Goal: Communication & Community: Answer question/provide support

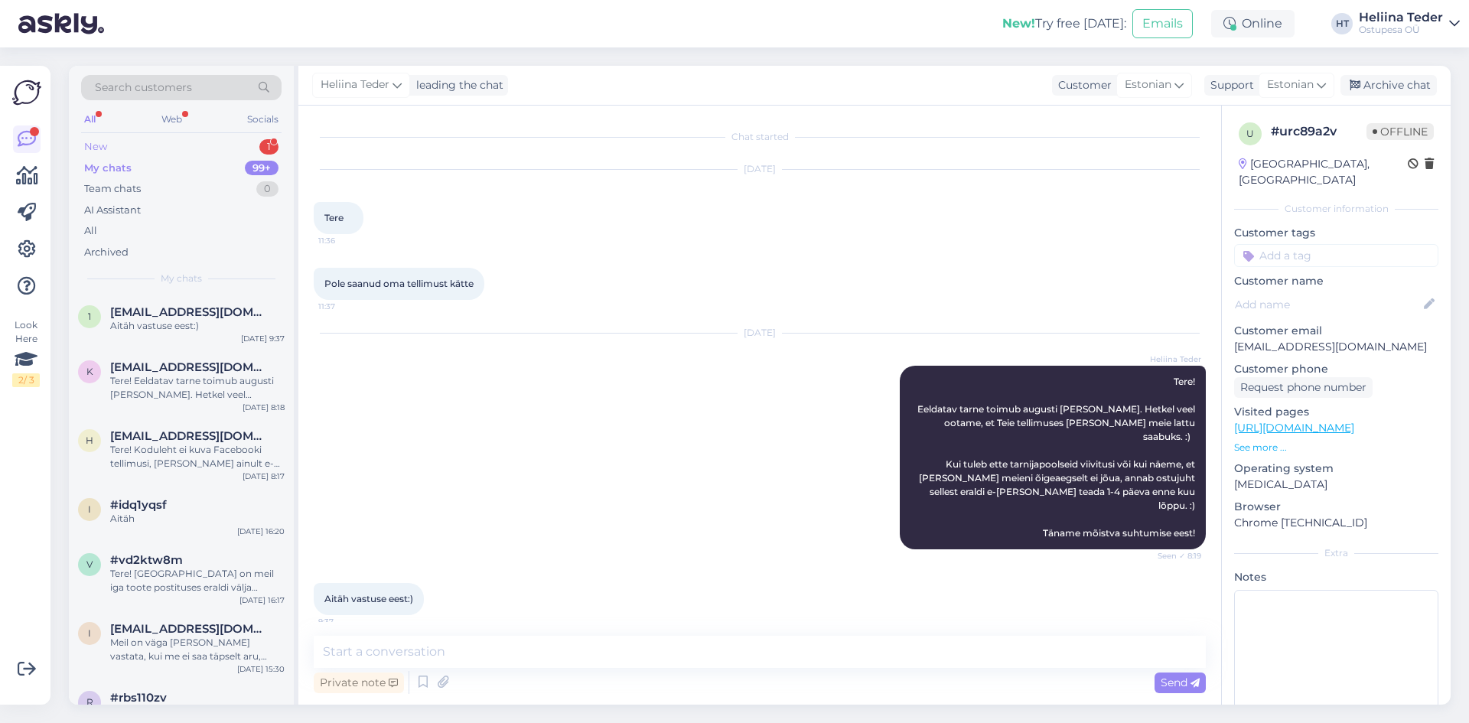
click at [116, 151] on div "New 1" at bounding box center [181, 146] width 200 height 21
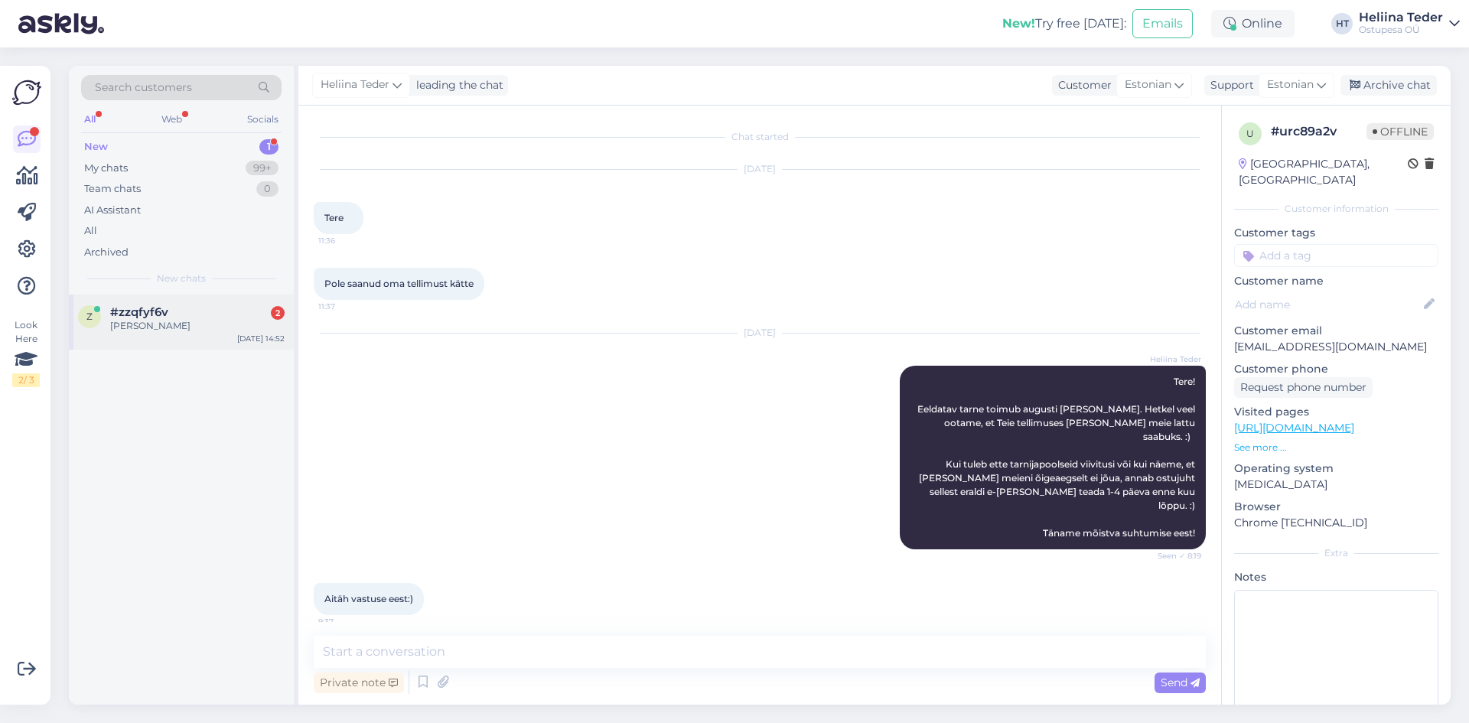
click at [173, 318] on div "#zzqfyf6v 2" at bounding box center [197, 312] width 174 height 14
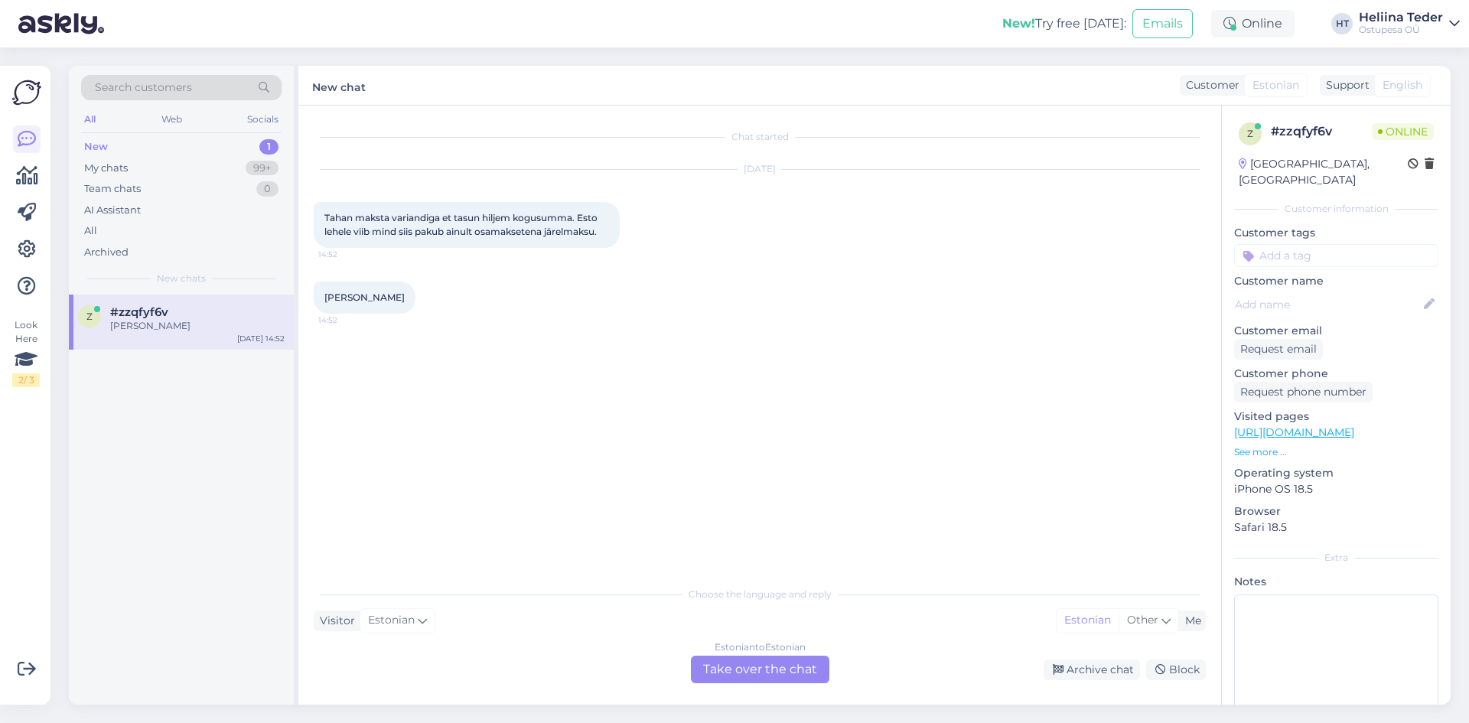
click at [730, 669] on div "Estonian to Estonian Take over the chat" at bounding box center [760, 670] width 138 height 28
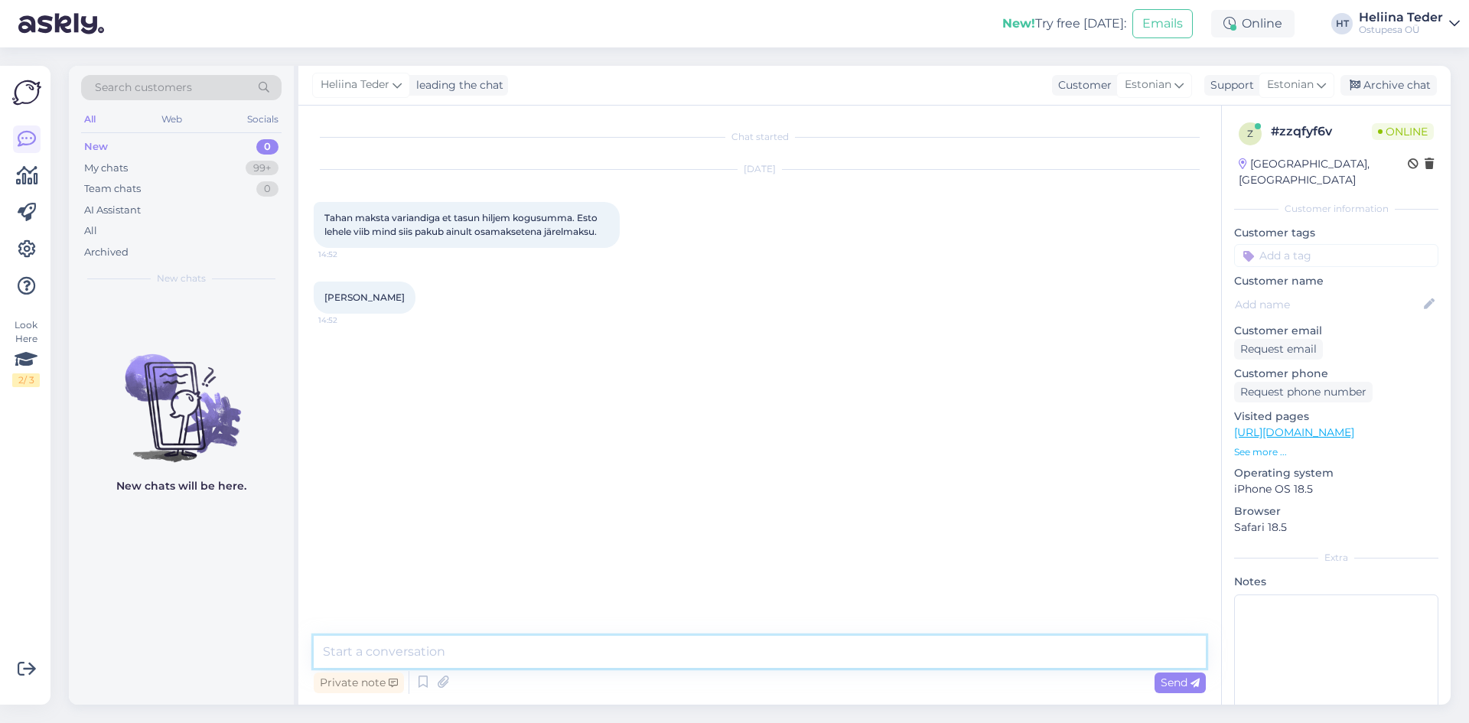
click at [614, 655] on textarea at bounding box center [760, 652] width 892 height 32
paste textarea "Osta nüüd, saa tellimus kätte, aga maksa hiljem!"
type textarea "Tere! Kas valisite makseviisi alt "Osta nüüd, saa tellimus kätte, aga maksa hil…"
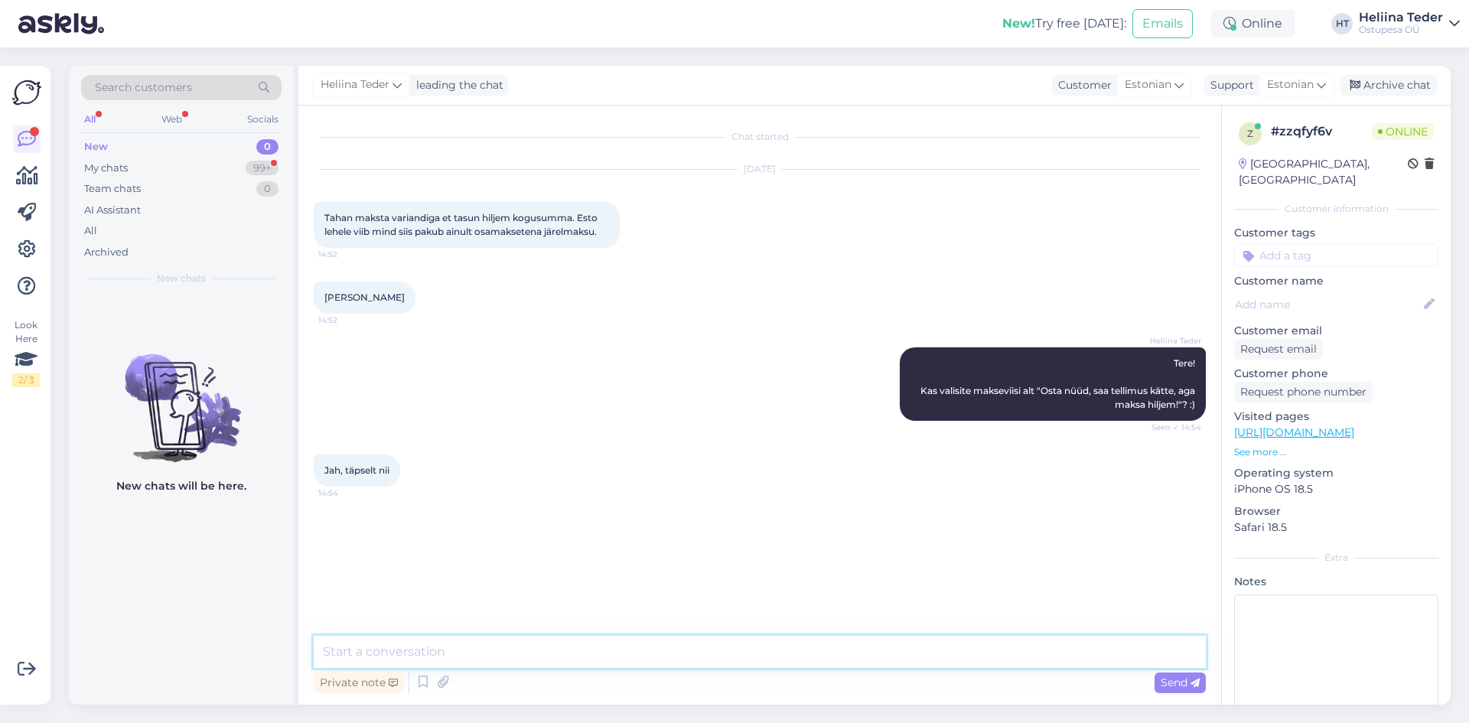
click at [437, 652] on textarea at bounding box center [760, 652] width 892 height 32
click at [151, 163] on div "My chats 99+" at bounding box center [181, 168] width 200 height 21
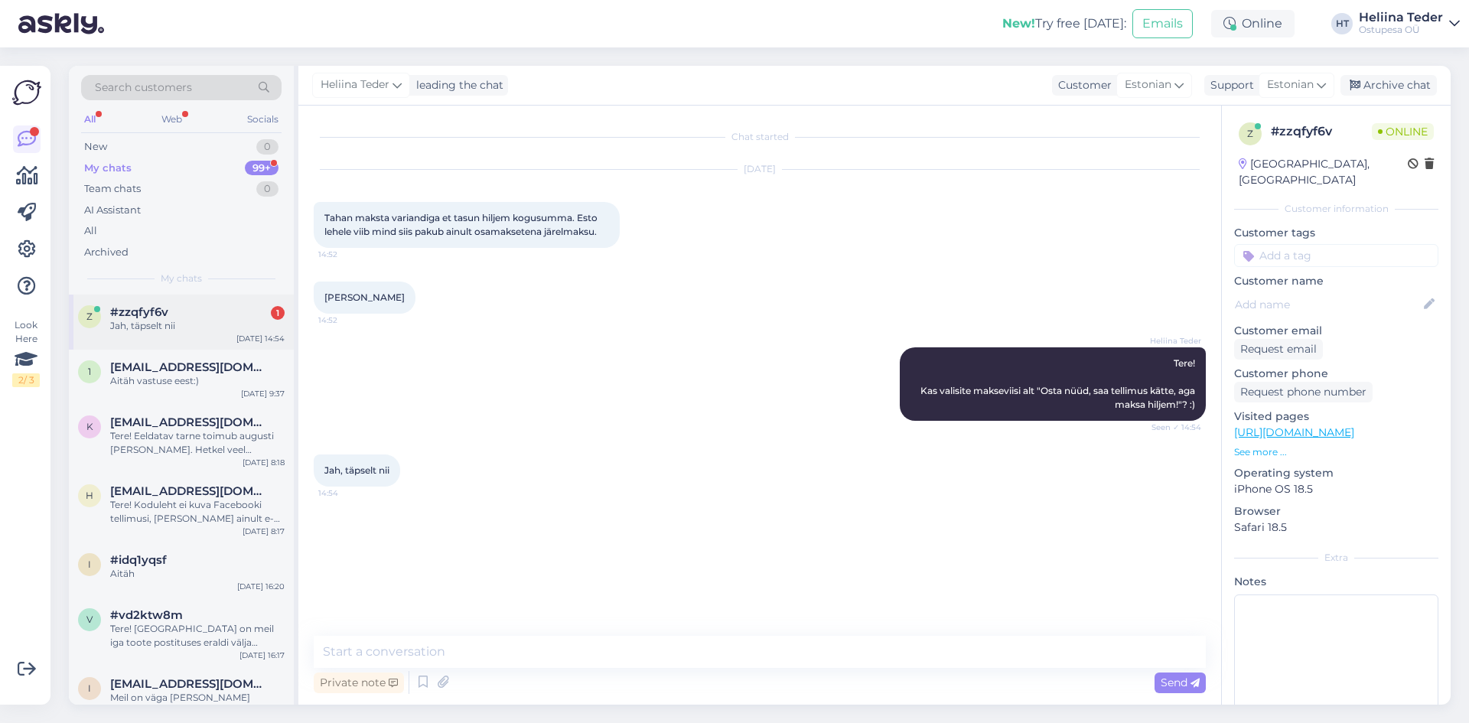
click at [159, 308] on span "#zzqfyf6v" at bounding box center [139, 312] width 58 height 14
click at [403, 641] on textarea at bounding box center [760, 652] width 892 height 32
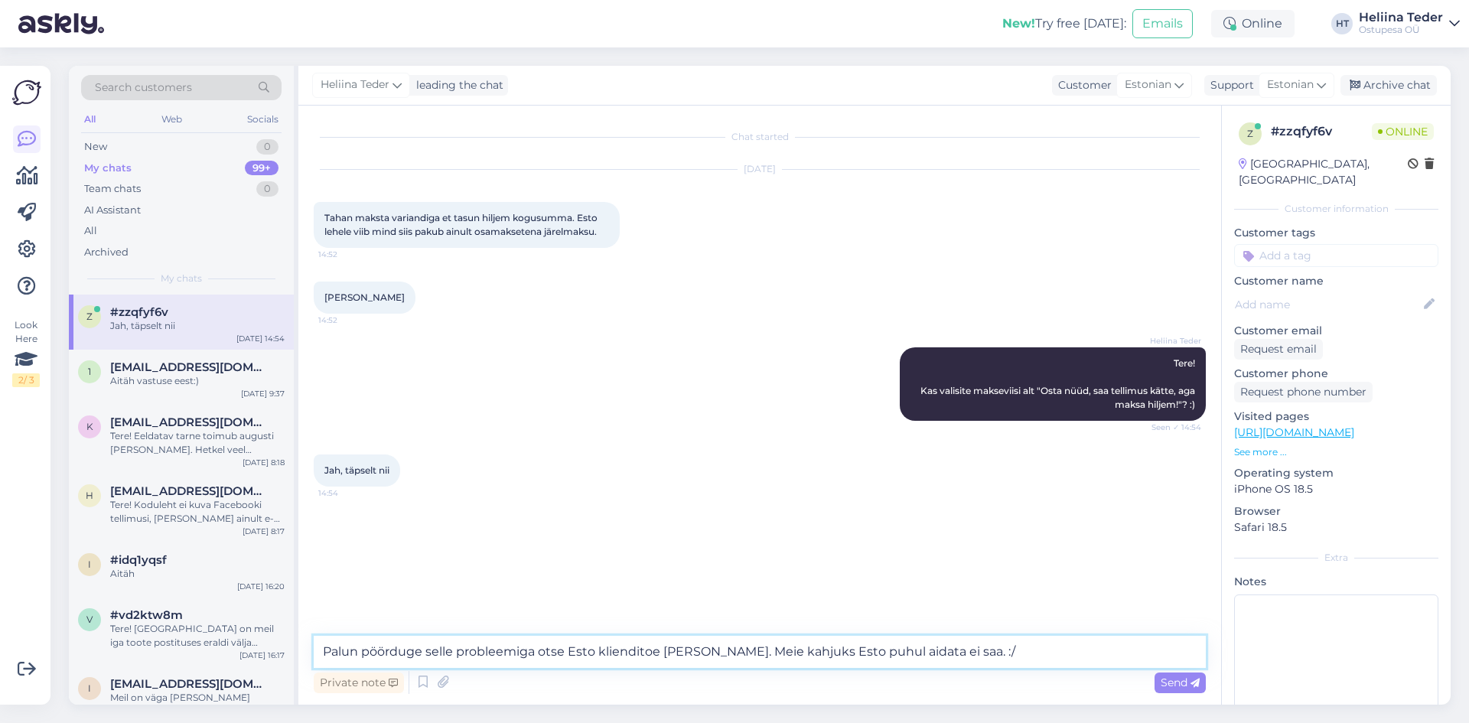
type textarea "Palun pöörduge selle probleemiga otse Esto klienditoe [PERSON_NAME]. Meie kahju…"
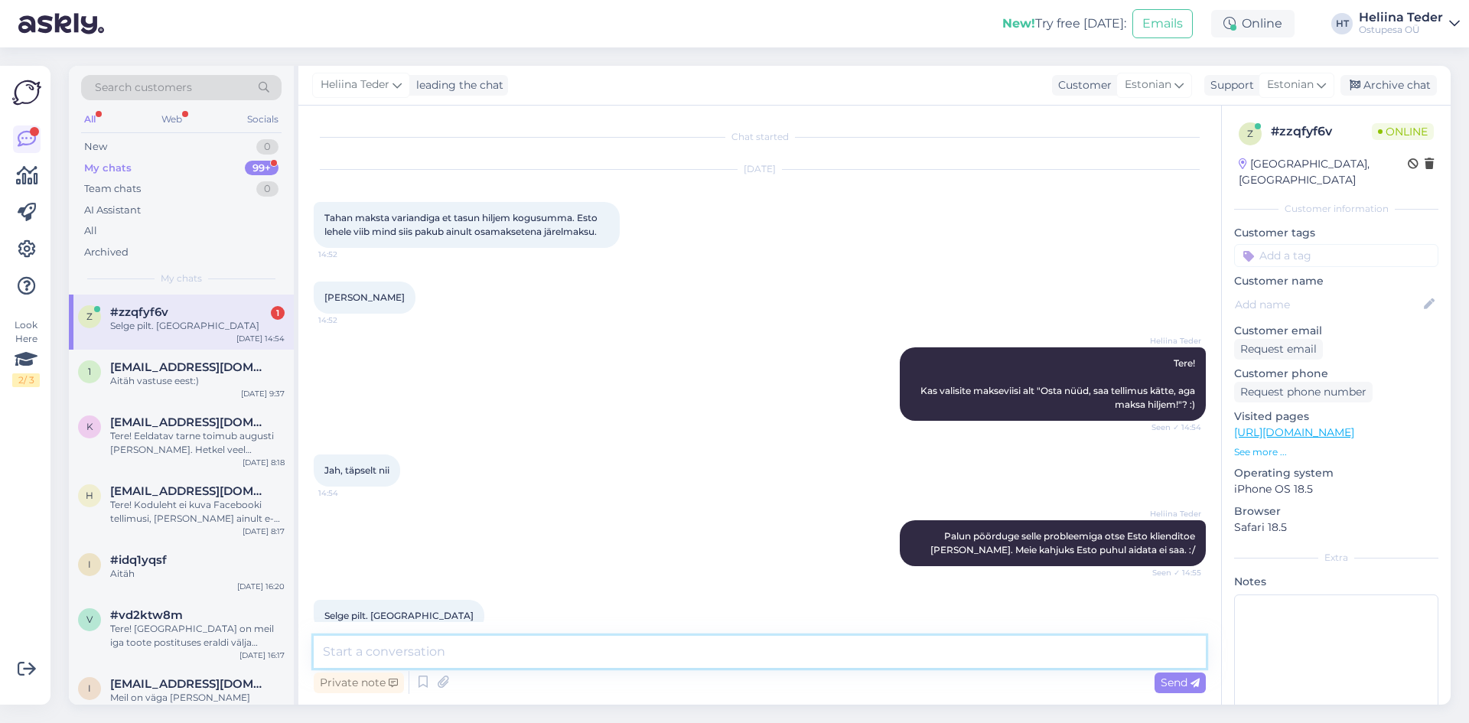
scroll to position [27, 0]
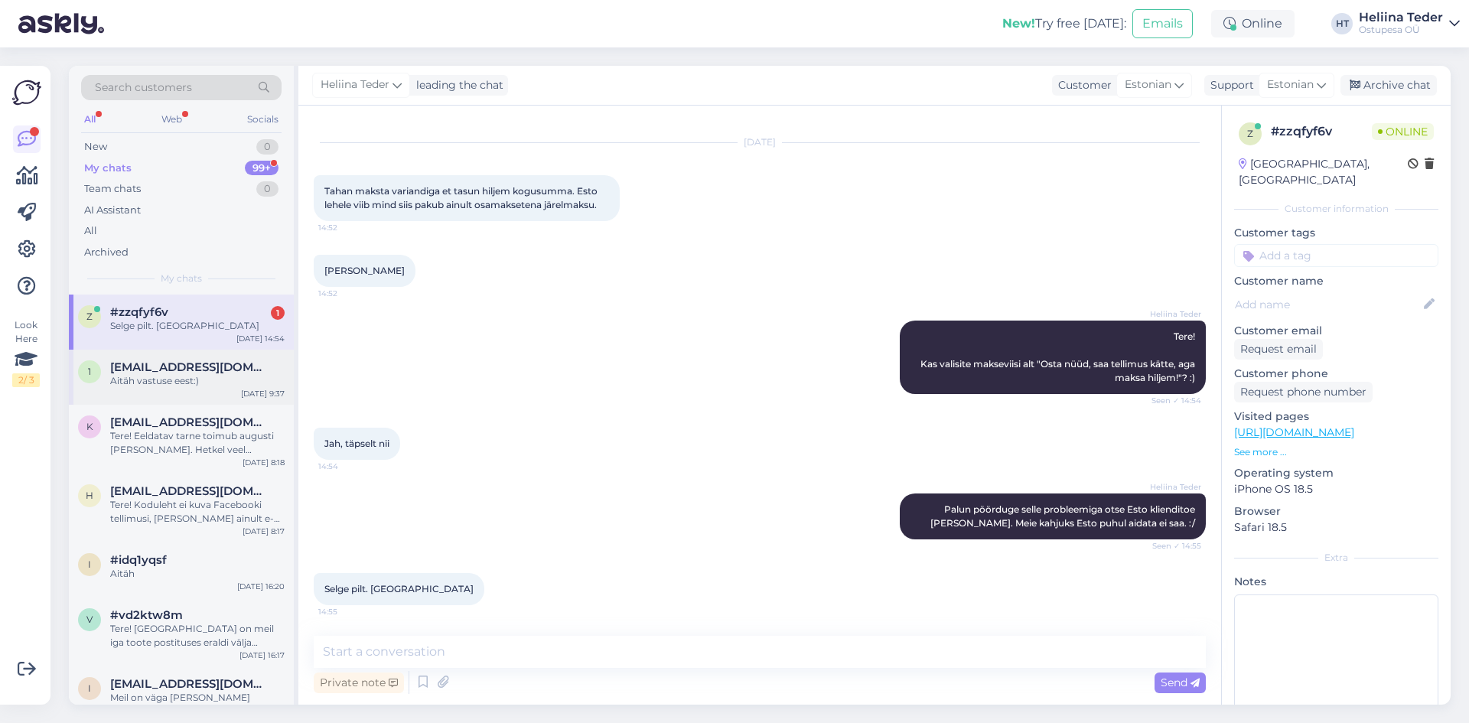
click at [199, 384] on div "Aitäh vastuse eest:)" at bounding box center [197, 381] width 174 height 14
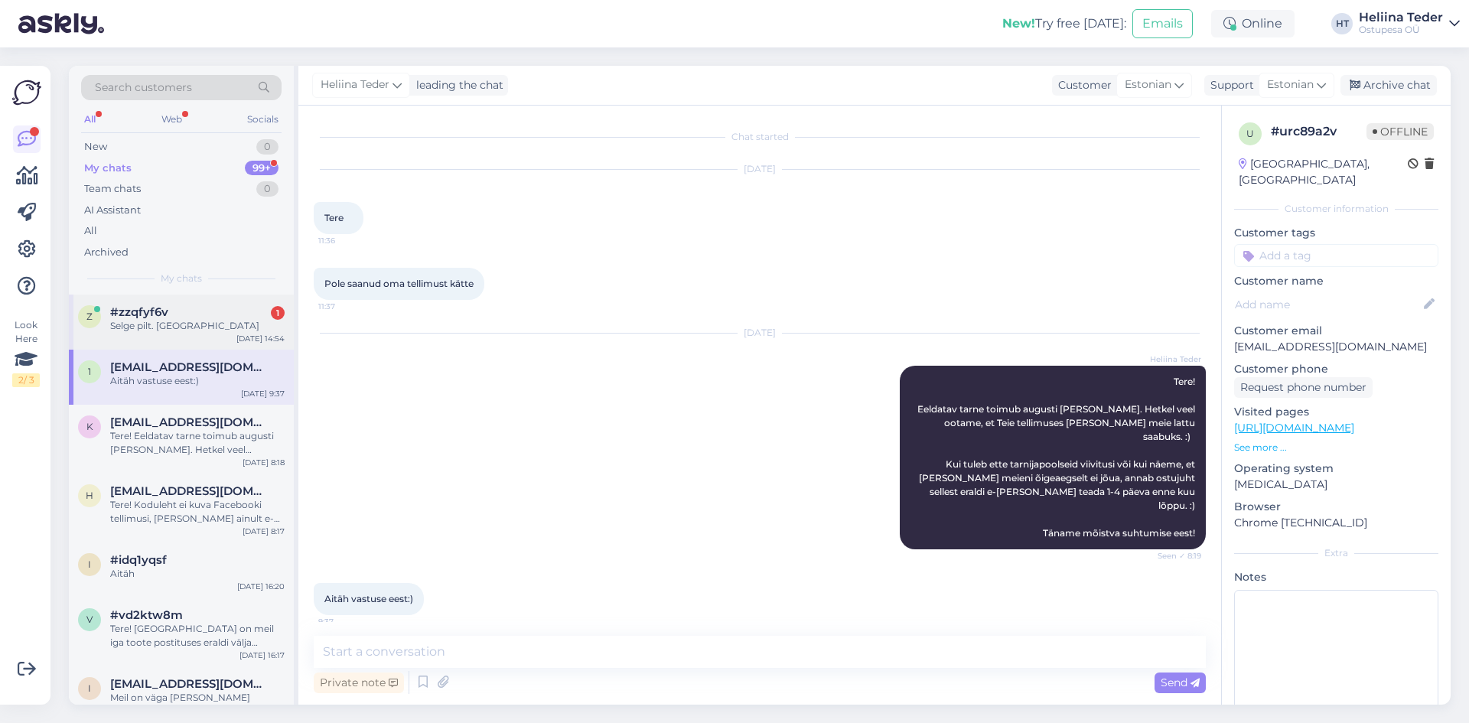
click at [181, 326] on div "Selge pilt. [GEOGRAPHIC_DATA]" at bounding box center [197, 326] width 174 height 14
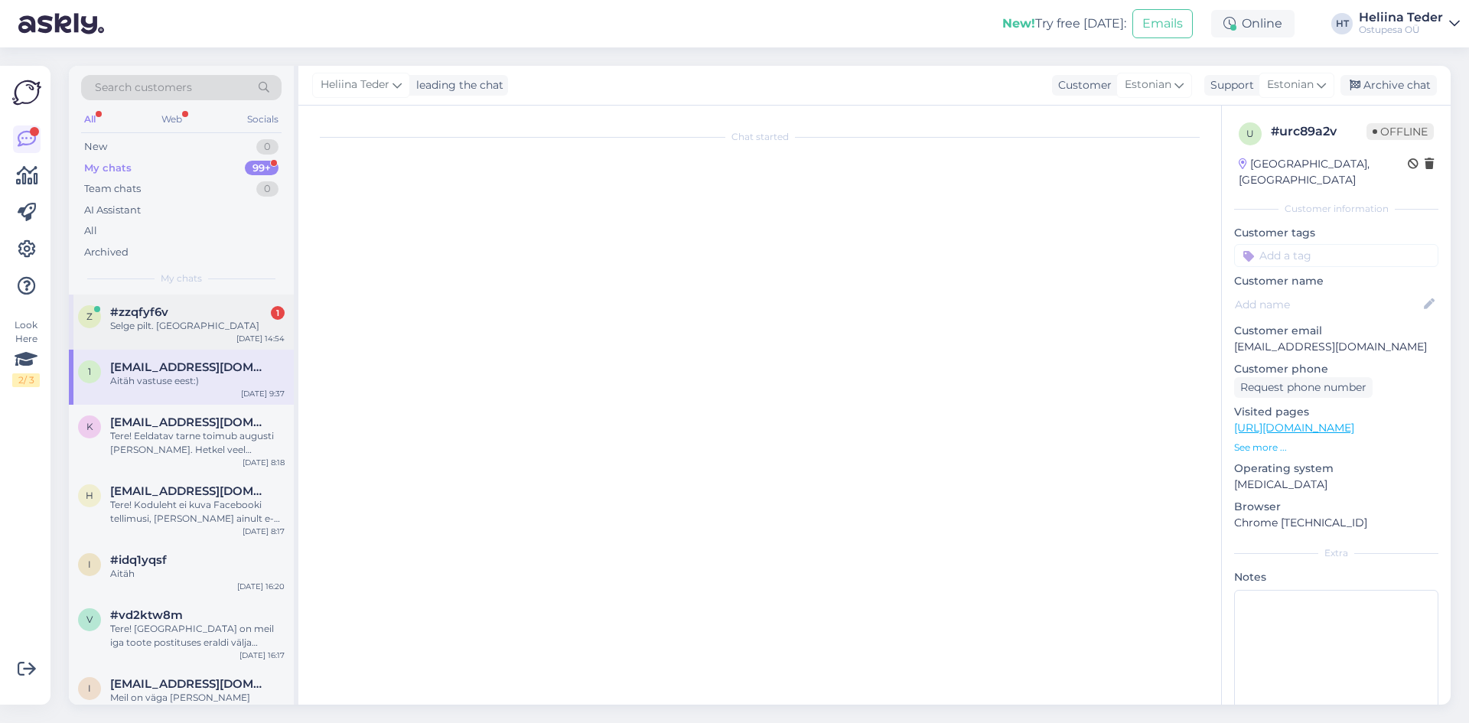
scroll to position [27, 0]
